Goal: Task Accomplishment & Management: Complete application form

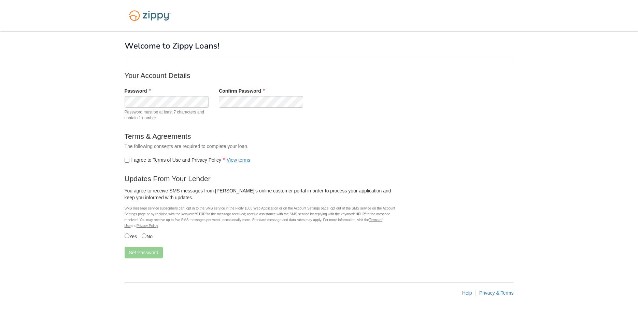
click at [84, 146] on body "× × Welcome to Zippy Loans! Your Account Details Password" at bounding box center [319, 155] width 638 height 310
click at [130, 252] on button "Set Password" at bounding box center [144, 253] width 38 height 12
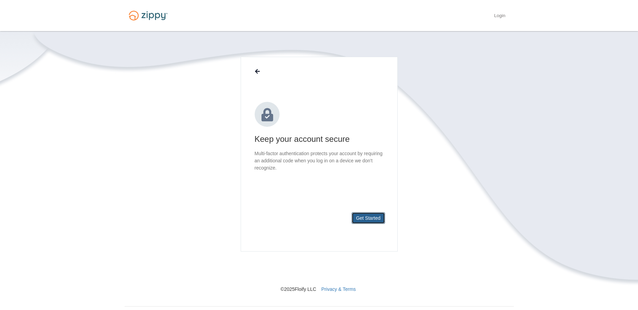
click at [366, 216] on button "Get Started" at bounding box center [368, 218] width 33 height 12
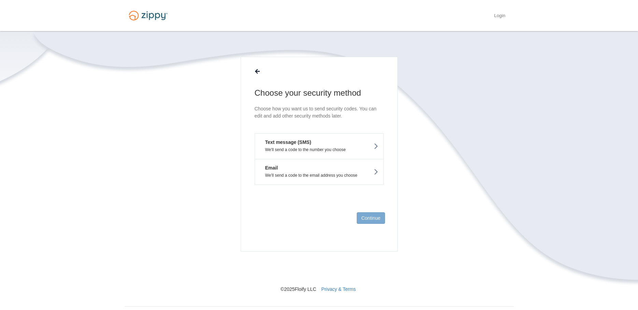
click at [340, 147] on p "We'll send a code to the number you choose" at bounding box center [319, 149] width 118 height 5
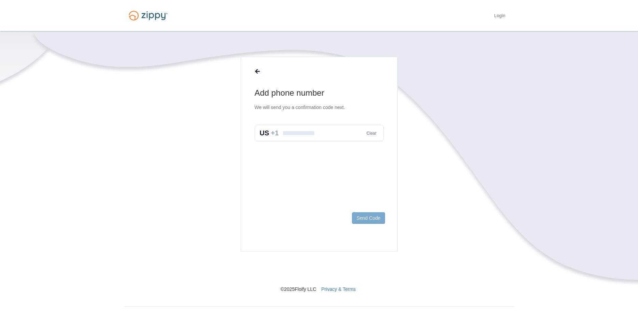
click at [301, 135] on input "text" at bounding box center [319, 133] width 129 height 16
type input "**********"
click at [360, 217] on button "Send Code" at bounding box center [368, 218] width 33 height 12
click at [303, 139] on input "text" at bounding box center [319, 140] width 129 height 16
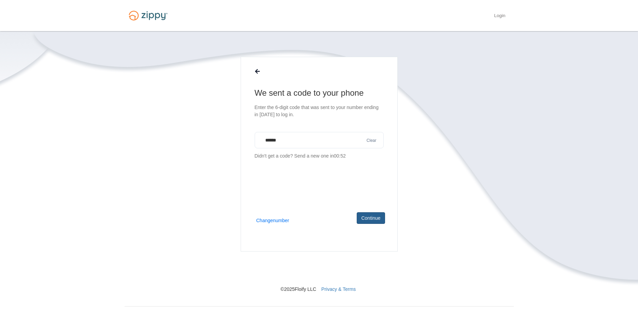
type input "******"
click at [369, 218] on button "Continue" at bounding box center [371, 218] width 28 height 12
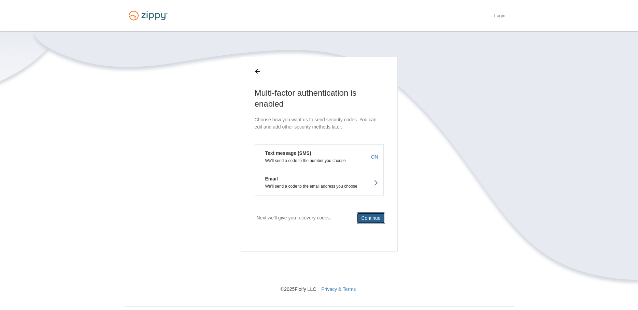
click at [372, 220] on button "Continue" at bounding box center [371, 218] width 28 height 12
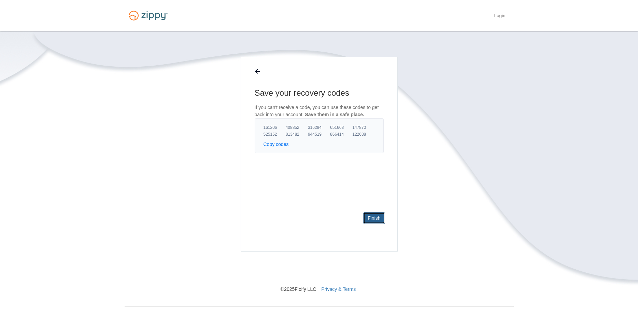
click at [372, 220] on link "Finish" at bounding box center [374, 218] width 22 height 12
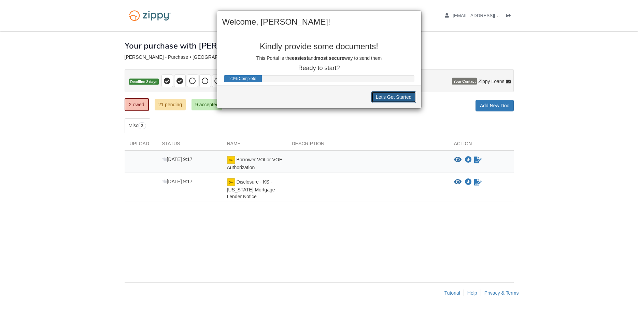
click at [393, 100] on button "Let's Get Started" at bounding box center [394, 97] width 45 height 12
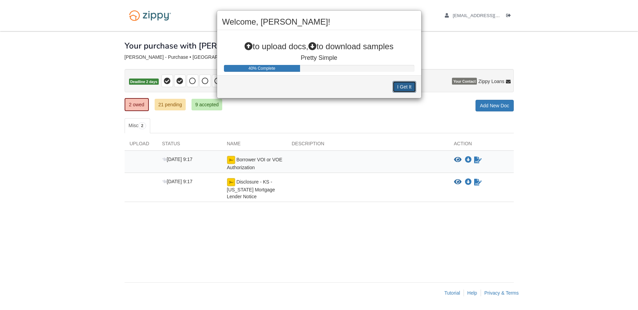
click at [401, 87] on button "I Get It" at bounding box center [404, 87] width 23 height 12
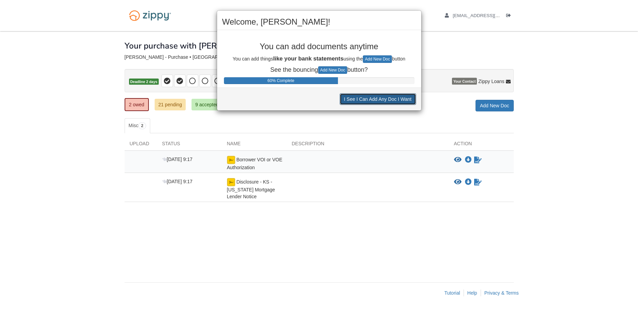
click at [372, 100] on button "I See I Can Add Any Doc I Want" at bounding box center [378, 99] width 77 height 12
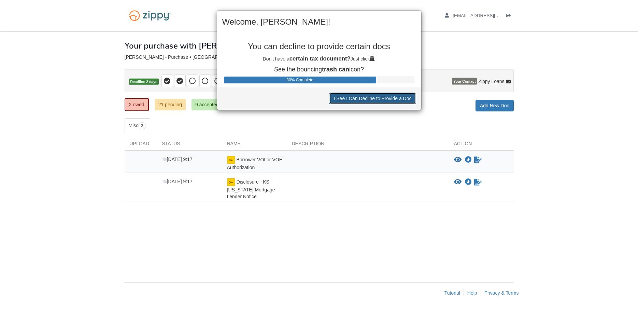
click at [372, 100] on button "I See I Can Decline to Provide a Doc" at bounding box center [372, 99] width 87 height 12
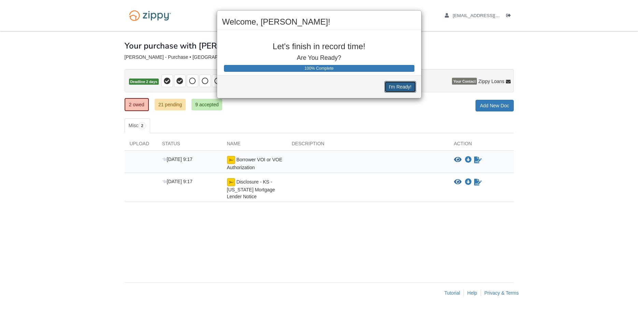
click at [388, 87] on button "I'm Ready!" at bounding box center [400, 87] width 31 height 12
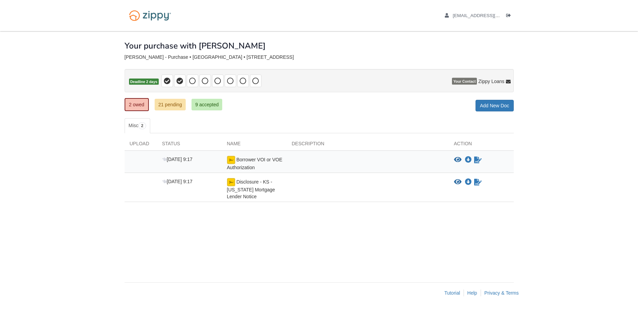
click at [274, 163] on div "Borrower VOI or VOE Authorization" at bounding box center [254, 163] width 65 height 15
click at [231, 161] on img at bounding box center [231, 160] width 8 height 8
click at [479, 160] on icon "Sign Form" at bounding box center [478, 159] width 8 height 7
click at [224, 162] on div "Disclosure - KS - [US_STATE] Mortgage Lender Notice" at bounding box center [254, 167] width 65 height 22
click at [234, 160] on img at bounding box center [231, 160] width 8 height 8
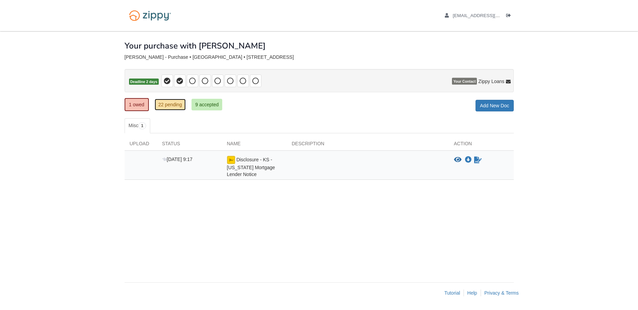
click at [170, 104] on link "22 pending" at bounding box center [170, 105] width 31 height 12
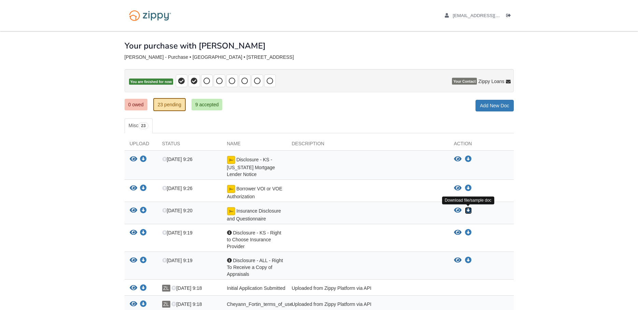
click at [469, 211] on icon "Download Insurance Disclosure and Questionnaire" at bounding box center [468, 210] width 7 height 7
